Goal: Information Seeking & Learning: Learn about a topic

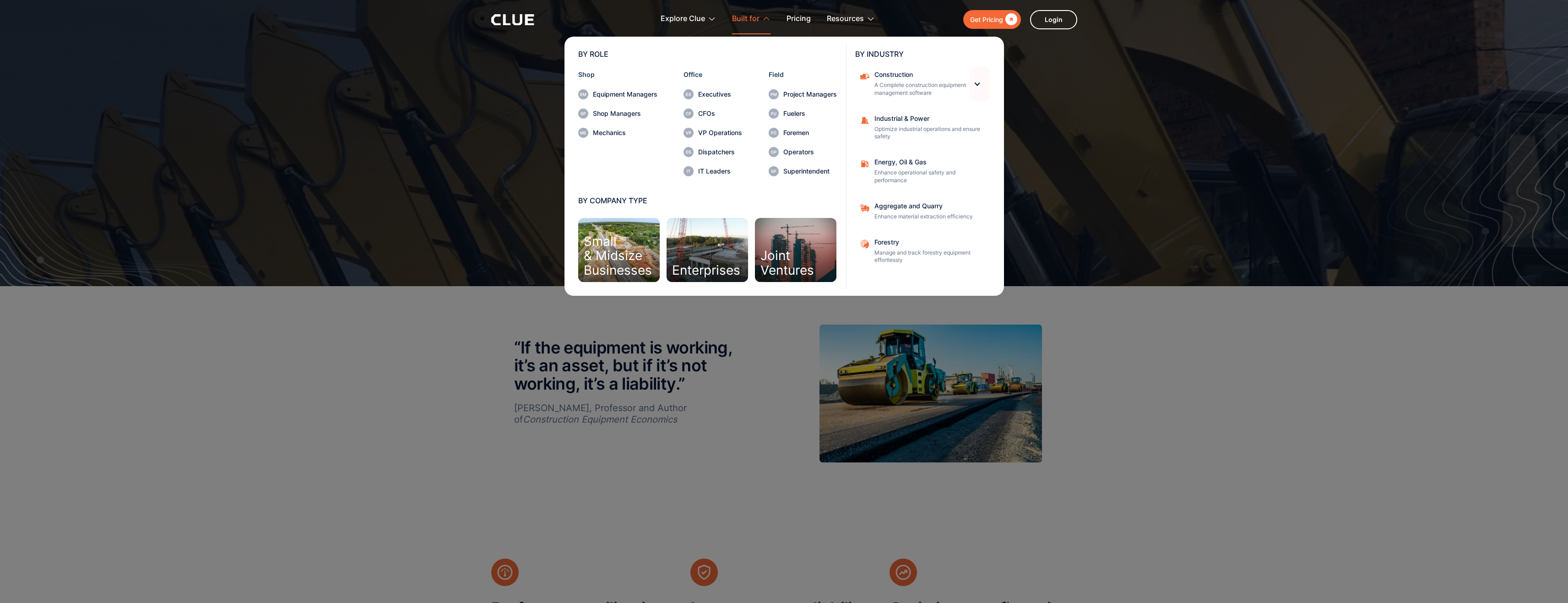
click at [979, 83] on div at bounding box center [977, 84] width 8 height 8
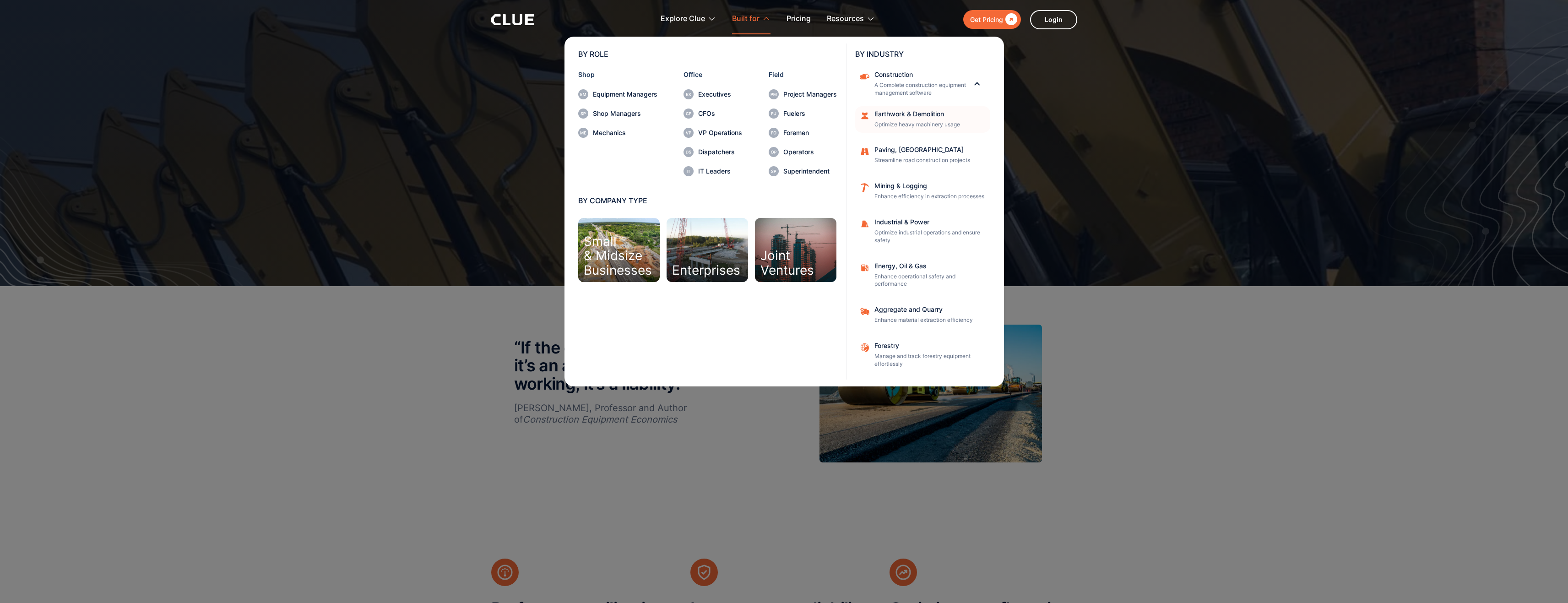
click at [916, 113] on div "Earthwork & Demolition" at bounding box center [929, 114] width 110 height 6
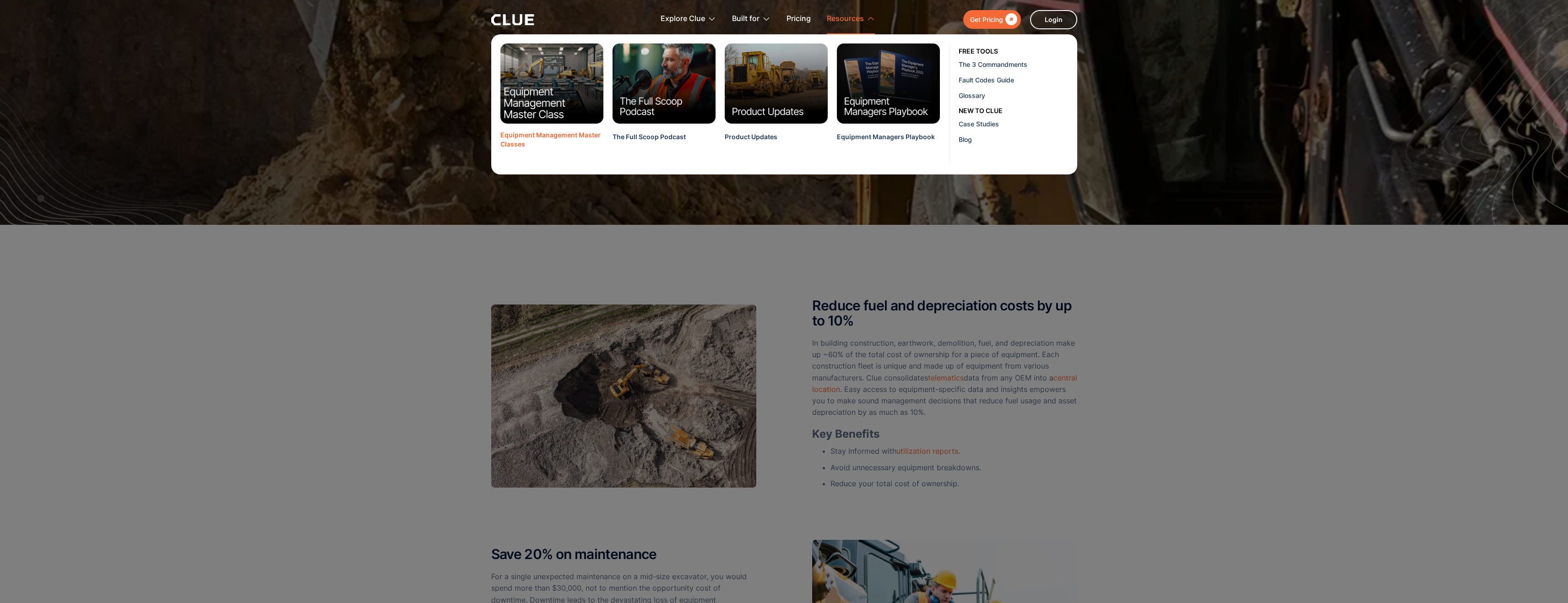
click at [585, 93] on img at bounding box center [552, 84] width 114 height 89
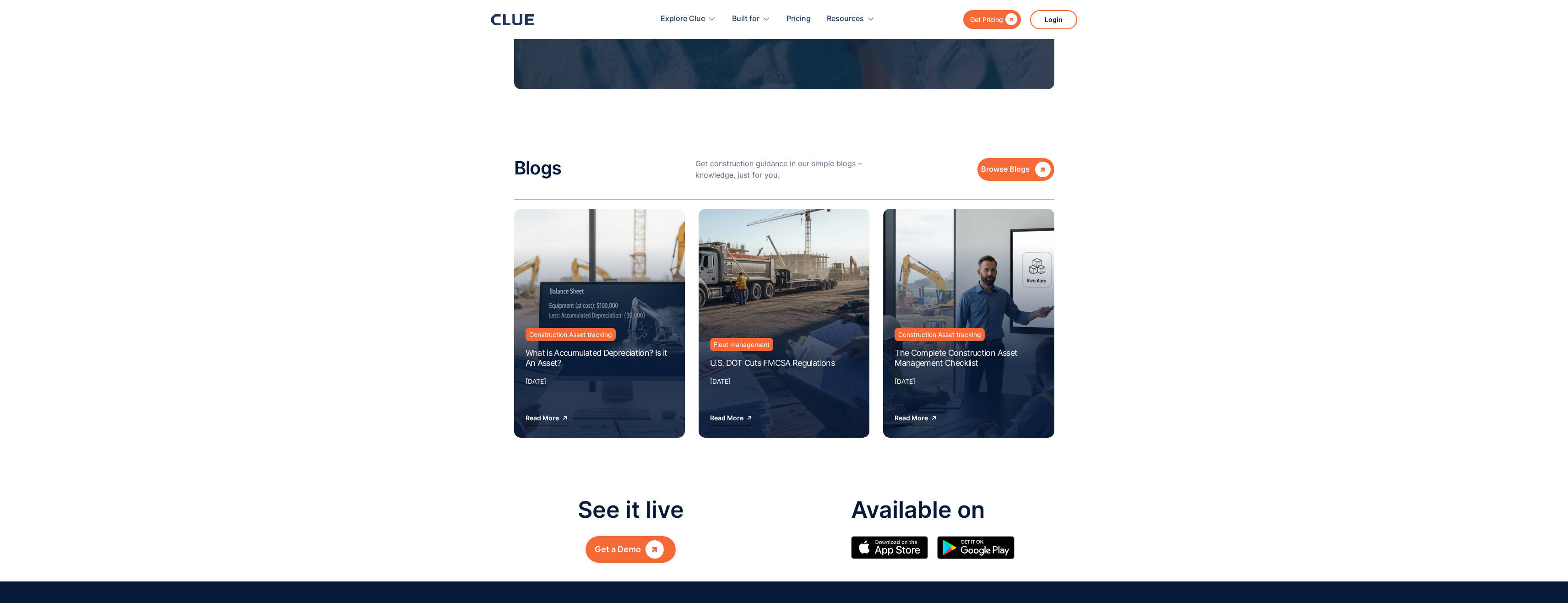
scroll to position [1007, 0]
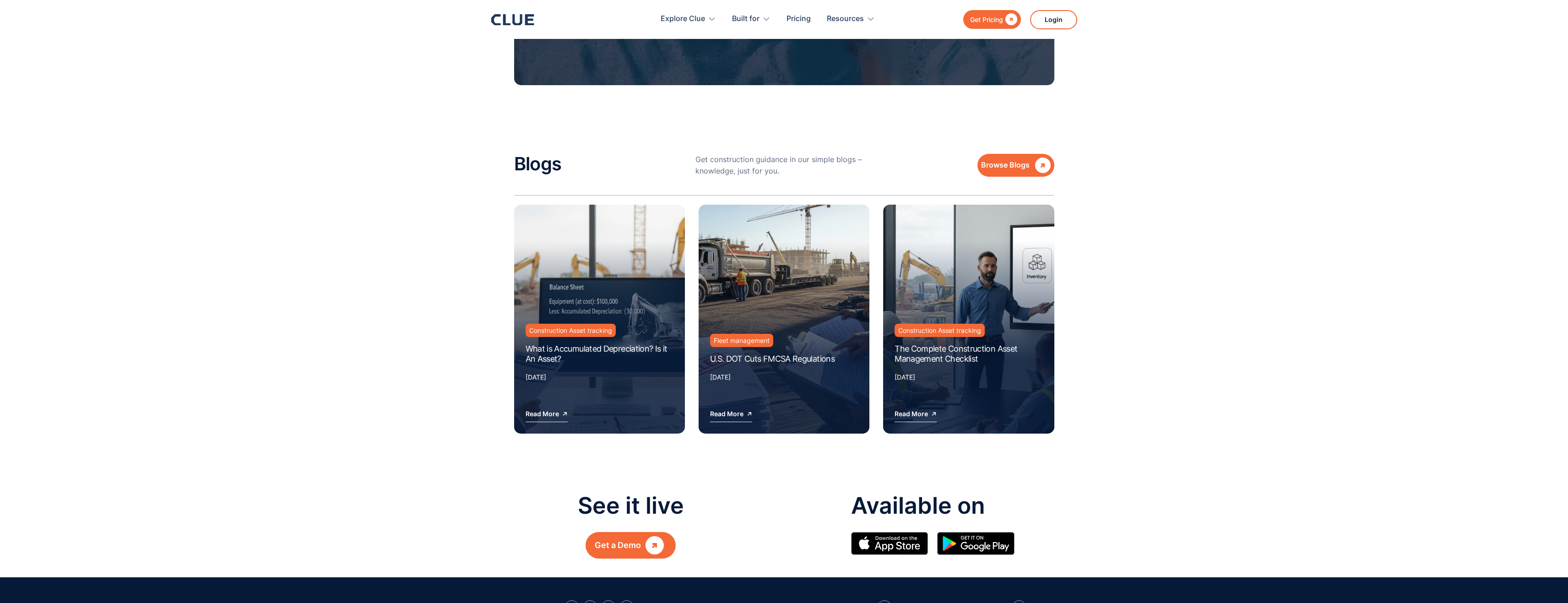
click at [596, 323] on link "Construction Asset tracking" at bounding box center [571, 330] width 90 height 13
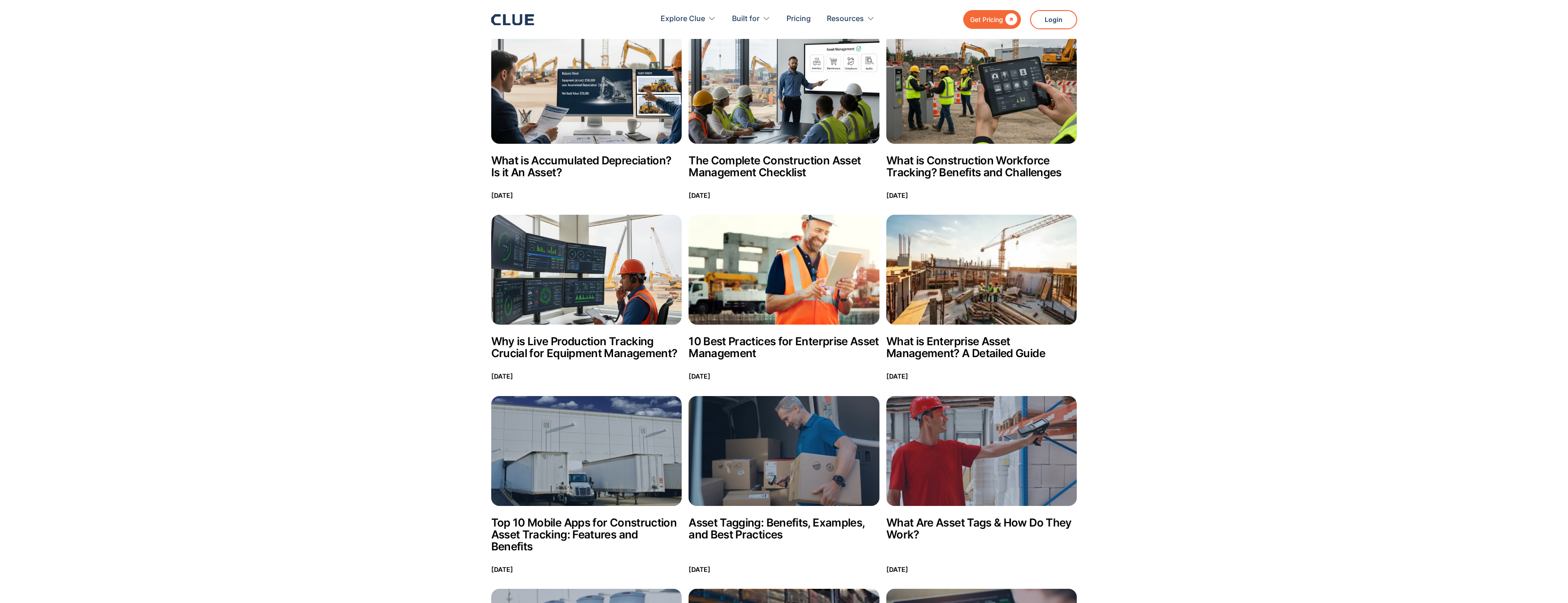
scroll to position [228, 0]
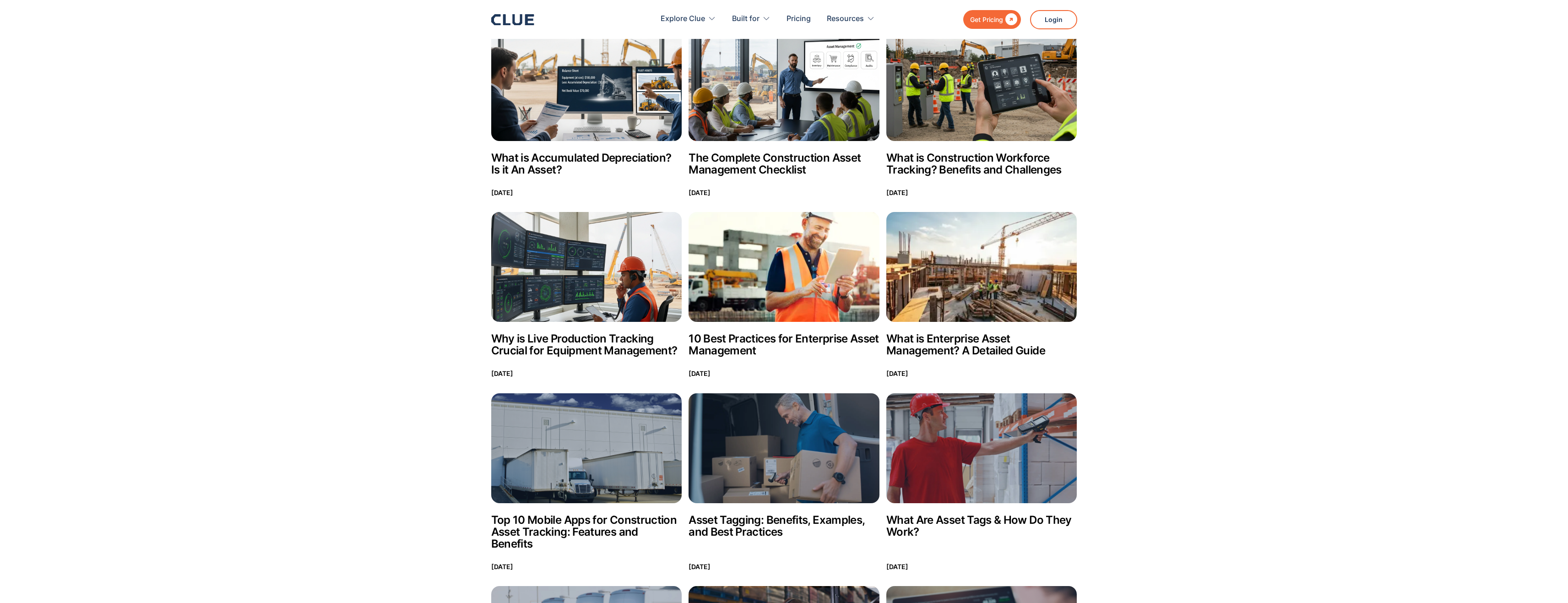
click at [578, 160] on h2 "What is Accumulated Depreciation? Is it An Asset?" at bounding box center [587, 163] width 191 height 24
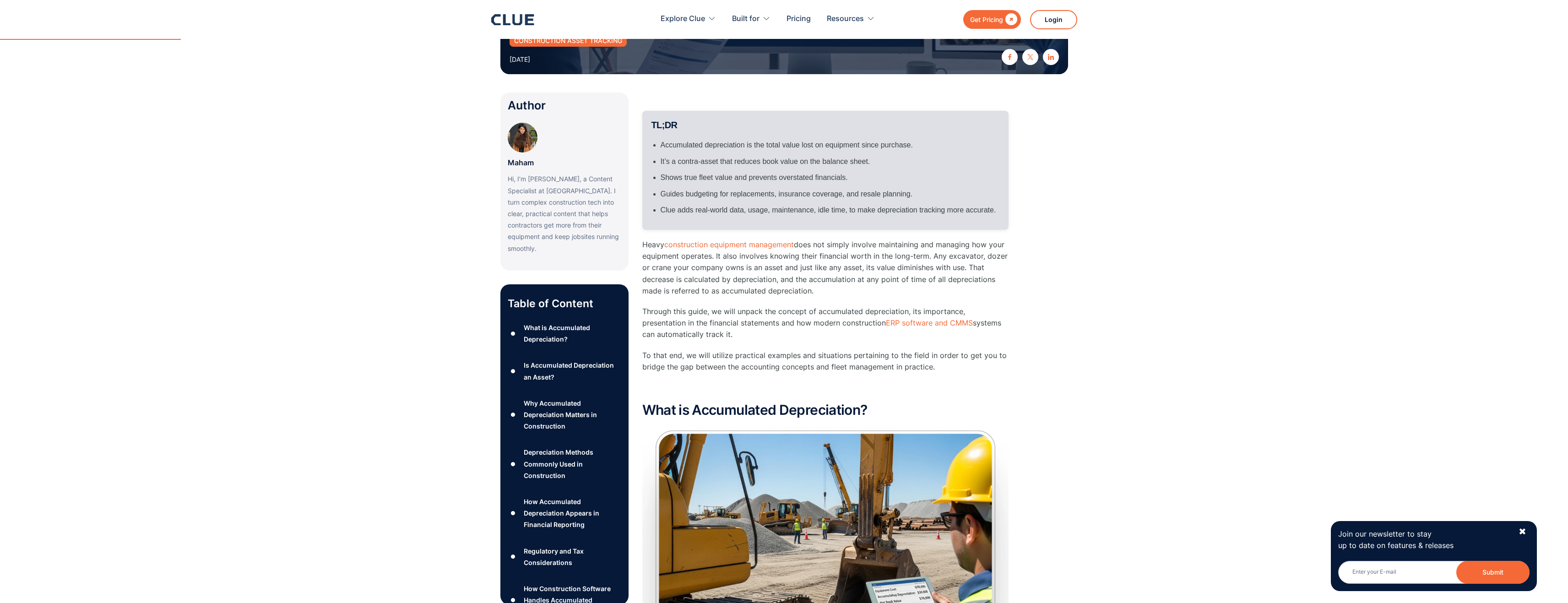
scroll to position [228, 0]
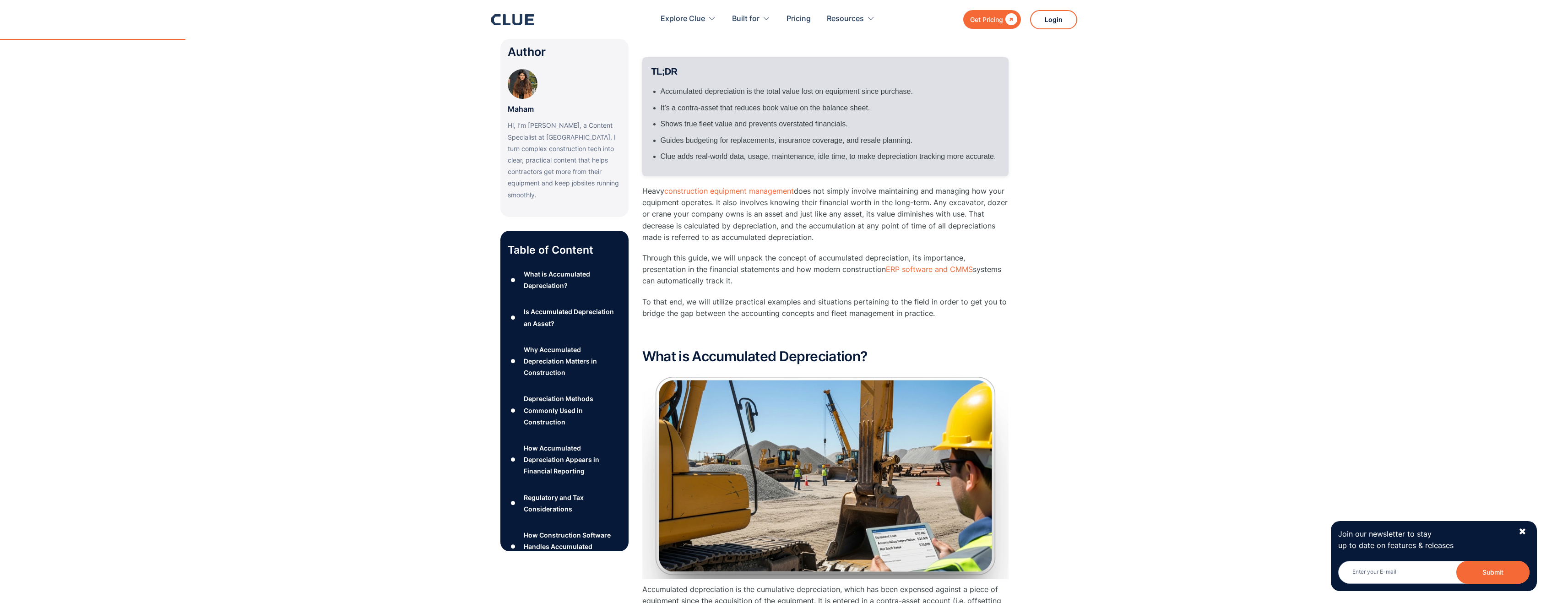
click at [531, 306] on div "Is Accumulated Depreciation an Asset?" at bounding box center [572, 317] width 97 height 23
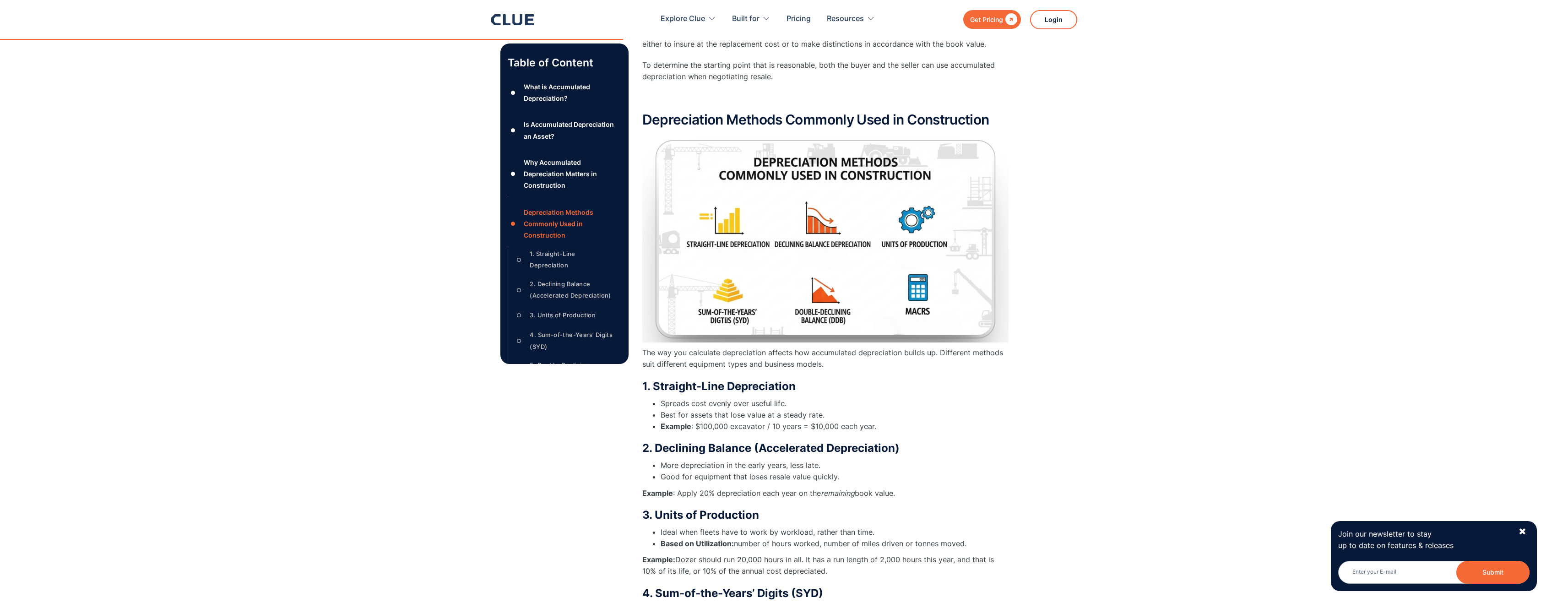
scroll to position [1766, 0]
click at [823, 244] on img at bounding box center [825, 238] width 366 height 206
click at [823, 229] on img at bounding box center [825, 238] width 366 height 206
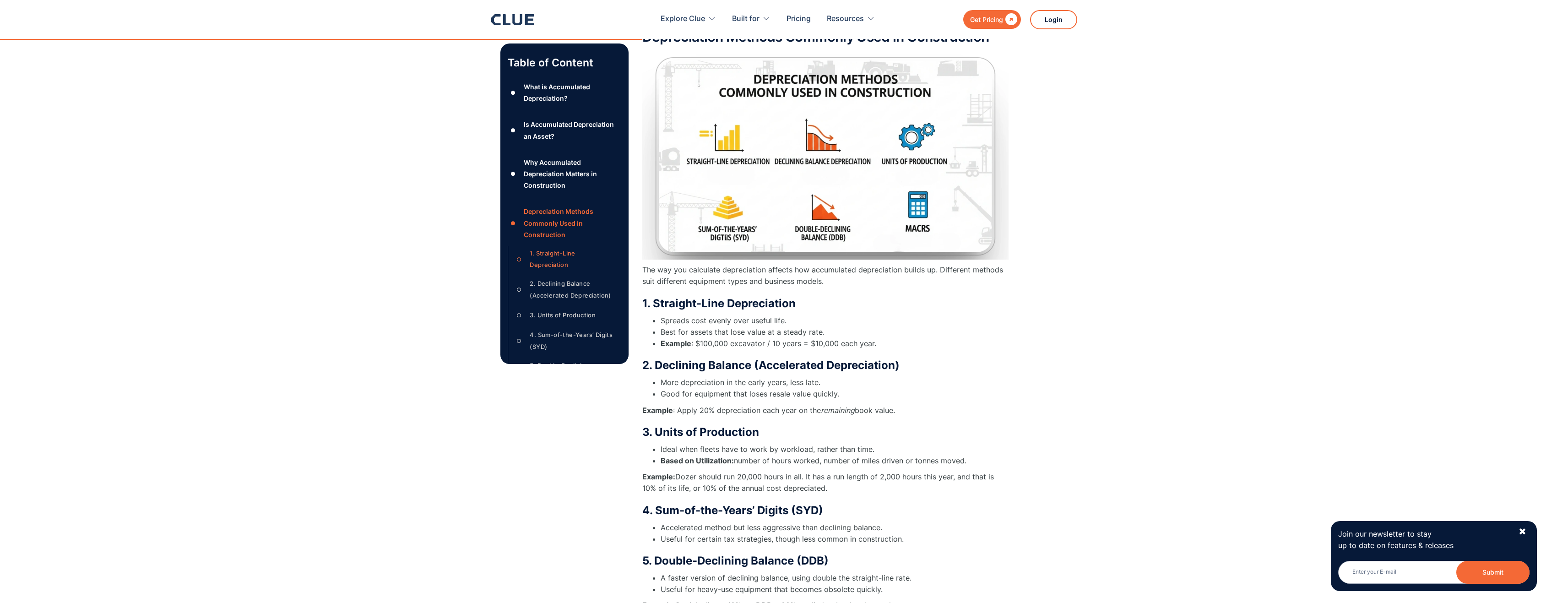
scroll to position [1876, 0]
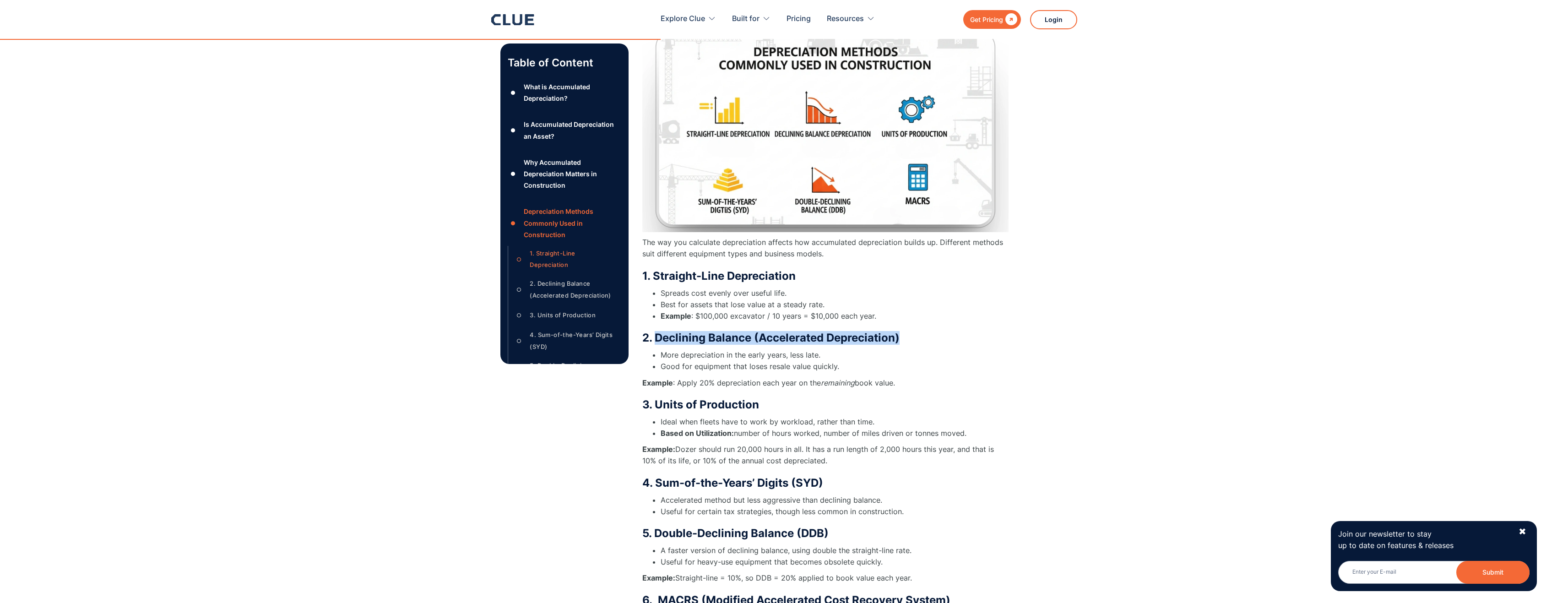
drag, startPoint x: 654, startPoint y: 336, endPoint x: 905, endPoint y: 342, distance: 251.1
click at [905, 342] on h3 "2. Declining Balance (Accelerated Depreciation)" at bounding box center [825, 338] width 366 height 14
